Goal: Transaction & Acquisition: Purchase product/service

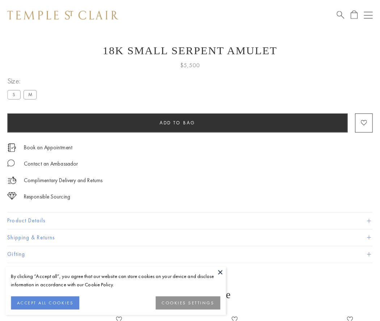
scroll to position [12, 0]
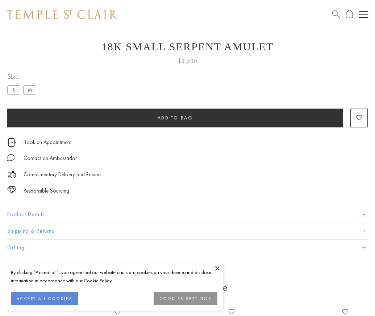
click at [175, 118] on span "Add to bag" at bounding box center [174, 118] width 35 height 6
